Goal: Task Accomplishment & Management: Use online tool/utility

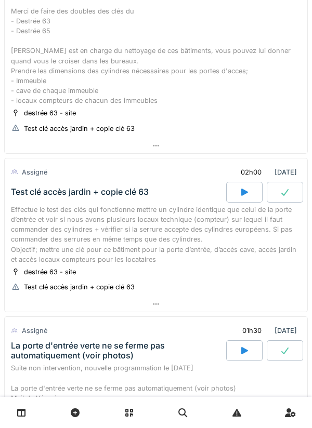
scroll to position [151, 0]
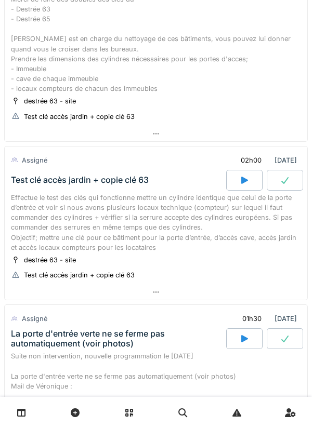
click at [252, 191] on div at bounding box center [244, 180] width 36 height 21
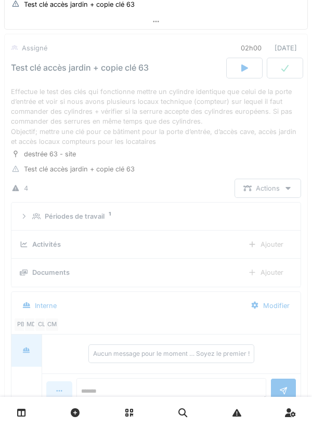
scroll to position [265, 0]
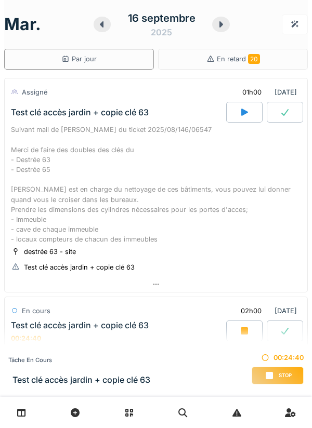
click at [107, 201] on div "Suivant mail de [PERSON_NAME] du ticket 2025/08/146/06547 Merci de faire des do…" at bounding box center [156, 185] width 290 height 120
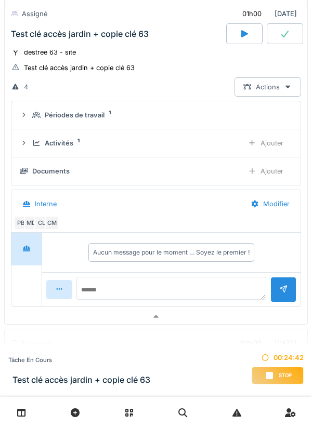
scroll to position [208, 0]
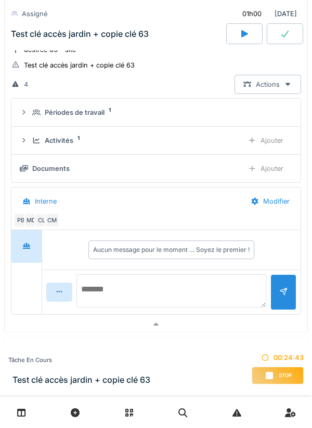
click at [100, 295] on textarea at bounding box center [171, 290] width 190 height 33
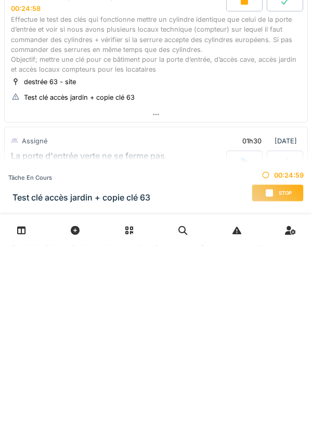
scroll to position [394, 0]
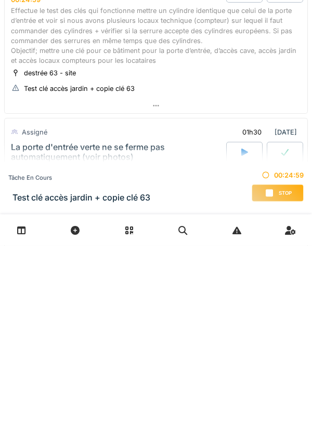
click at [63, 227] on div "Effectue le test des clés qui fonctionne mettre un cylindre identique que celui…" at bounding box center [156, 219] width 290 height 60
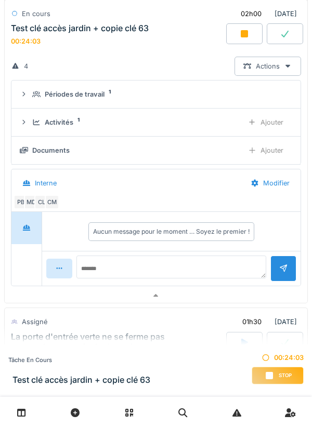
scroll to position [623, 0]
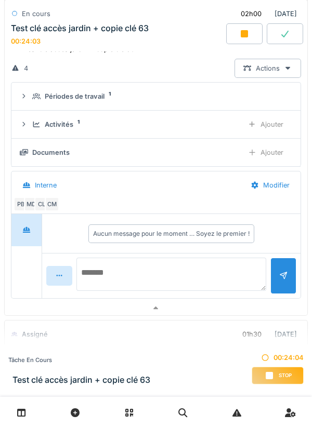
click at [98, 284] on textarea at bounding box center [171, 274] width 190 height 33
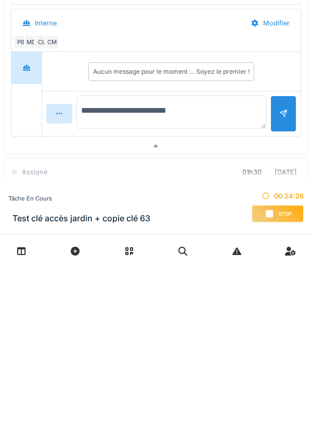
type textarea "**********"
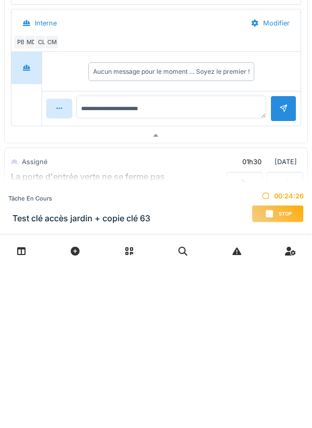
click at [277, 283] on div at bounding box center [283, 270] width 26 height 25
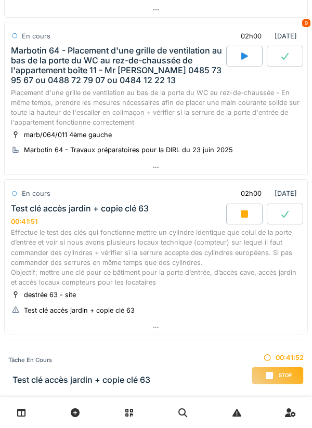
scroll to position [289, 0]
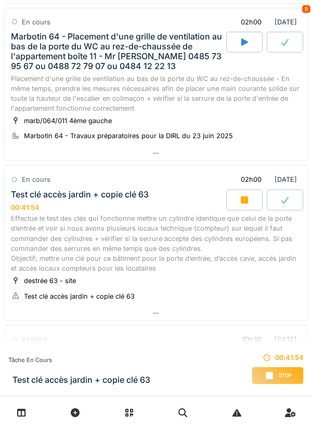
click at [166, 254] on div "Effectue le test des clés qui fonctionne mettre un cylindre identique que celui…" at bounding box center [156, 244] width 290 height 60
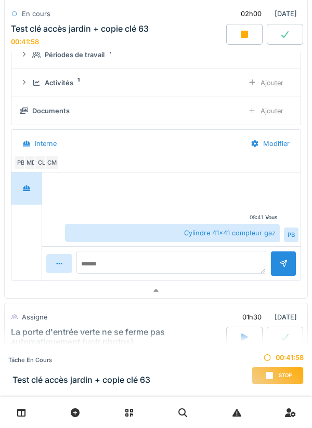
scroll to position [587, 0]
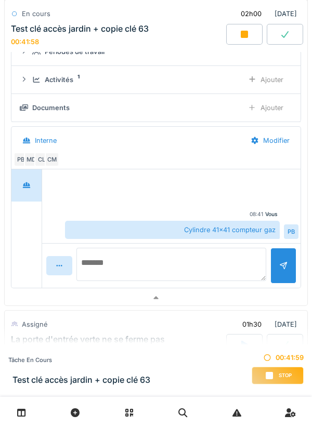
click at [186, 273] on textarea at bounding box center [171, 264] width 190 height 33
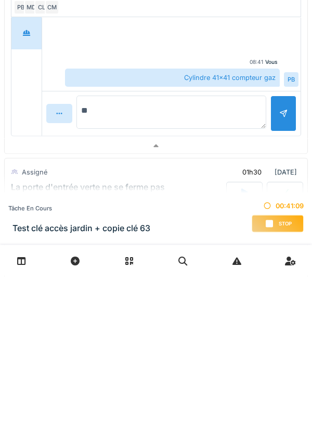
type textarea "*"
type textarea "*****"
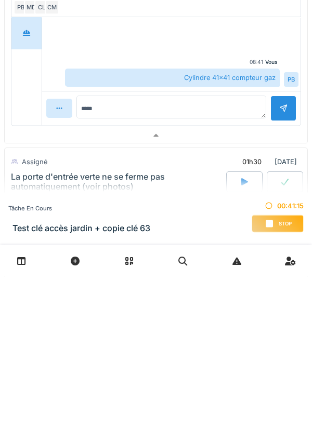
click at [280, 273] on div at bounding box center [283, 260] width 26 height 25
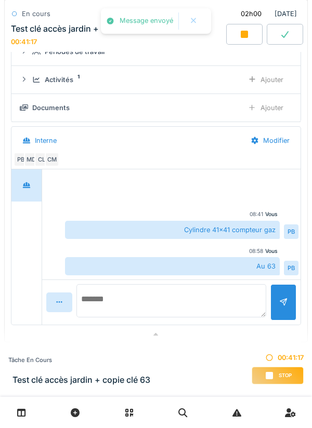
click at [181, 311] on textarea at bounding box center [171, 300] width 190 height 33
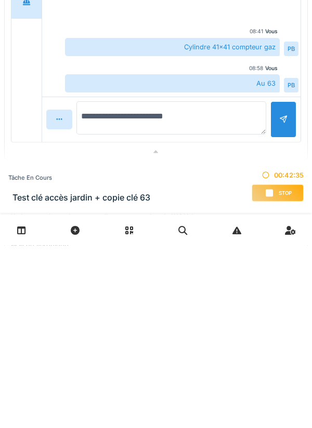
type textarea "**********"
click at [279, 310] on div at bounding box center [283, 296] width 26 height 25
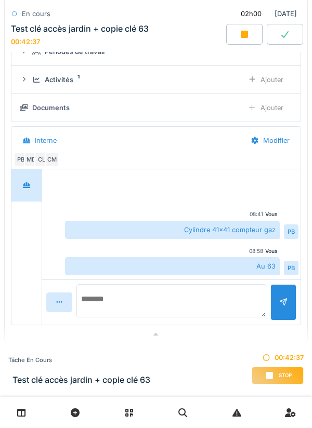
click at [194, 308] on textarea at bounding box center [171, 300] width 190 height 33
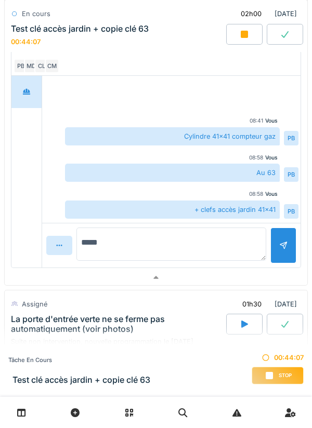
scroll to position [684, 0]
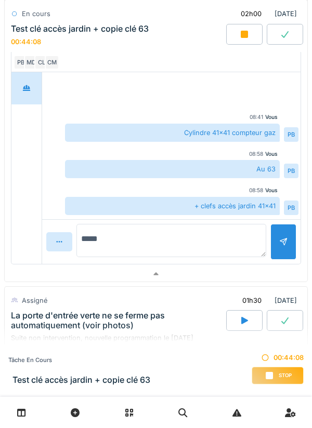
click at [188, 245] on textarea "*****" at bounding box center [171, 240] width 190 height 33
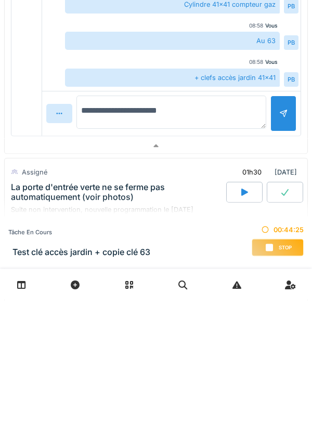
type textarea "**********"
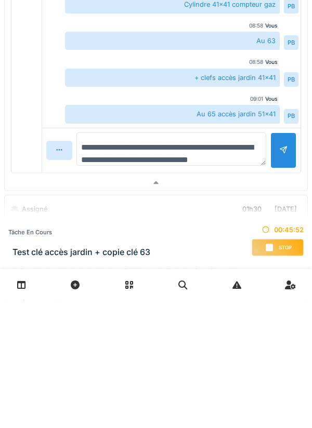
scroll to position [12, 0]
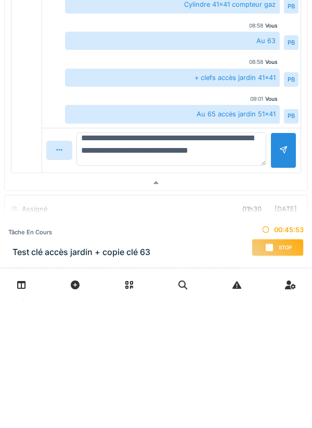
type textarea "**********"
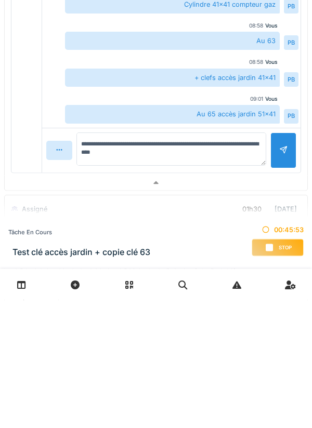
click at [281, 284] on div at bounding box center [283, 279] width 8 height 10
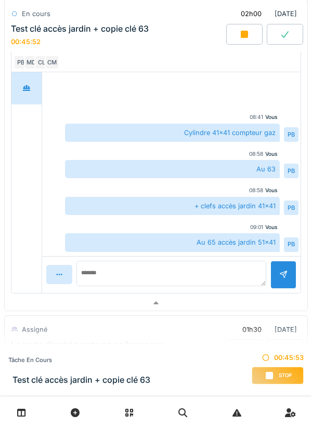
scroll to position [0, 0]
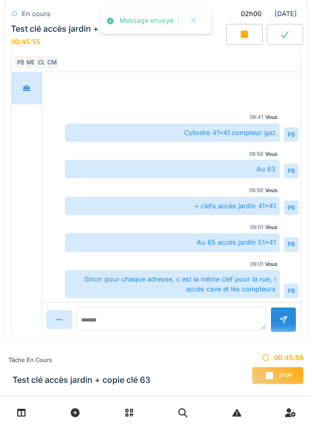
click at [280, 373] on span "Stop" at bounding box center [285, 375] width 13 height 7
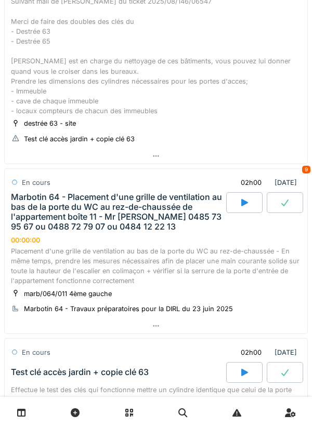
scroll to position [149, 0]
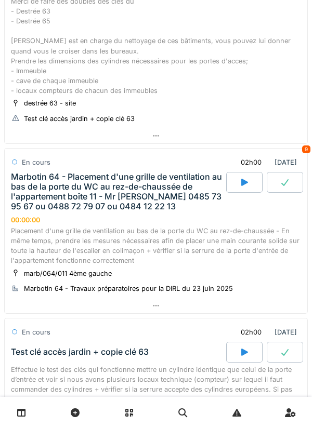
click at [241, 186] on icon at bounding box center [244, 182] width 7 height 7
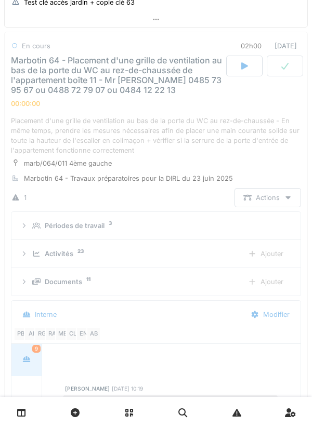
scroll to position [182, 0]
